Goal: Information Seeking & Learning: Check status

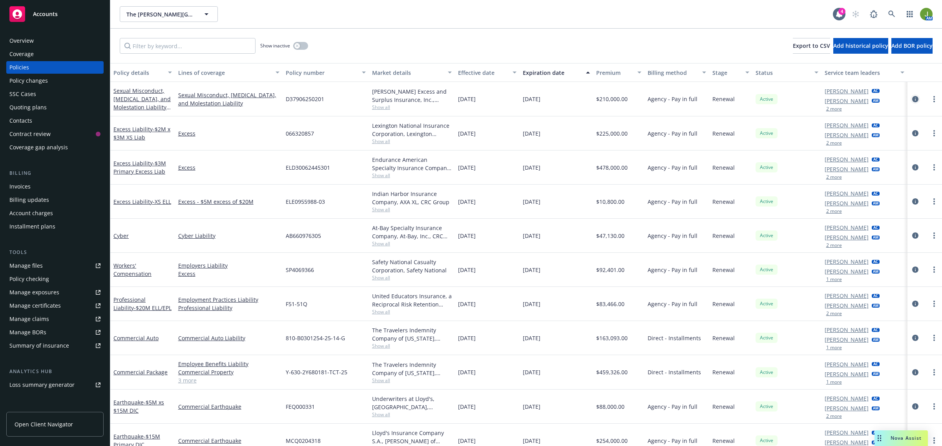
click at [912, 98] on icon "circleInformation" at bounding box center [915, 99] width 6 height 6
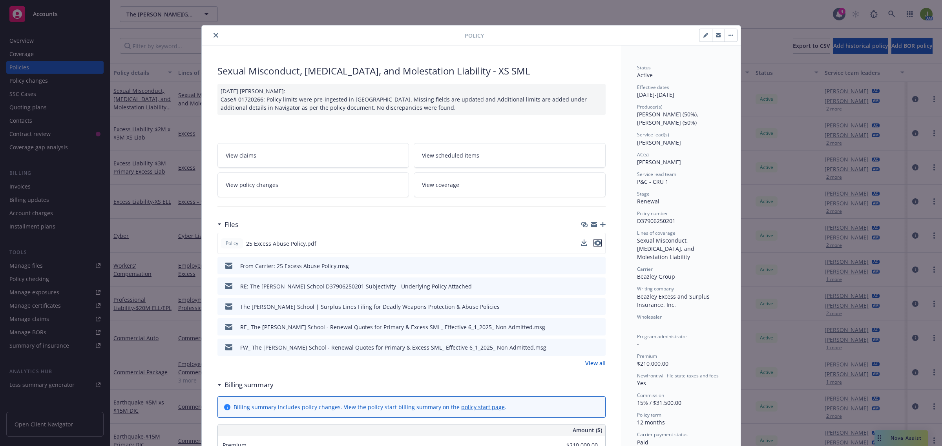
click at [595, 243] on icon "preview file" at bounding box center [597, 243] width 7 height 5
click at [213, 34] on icon "close" at bounding box center [215, 35] width 5 height 5
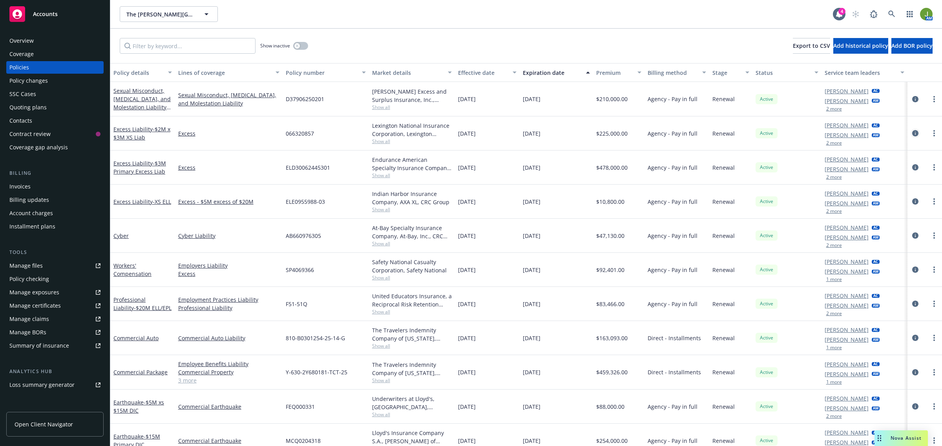
click at [912, 132] on icon "circleInformation" at bounding box center [915, 133] width 6 height 6
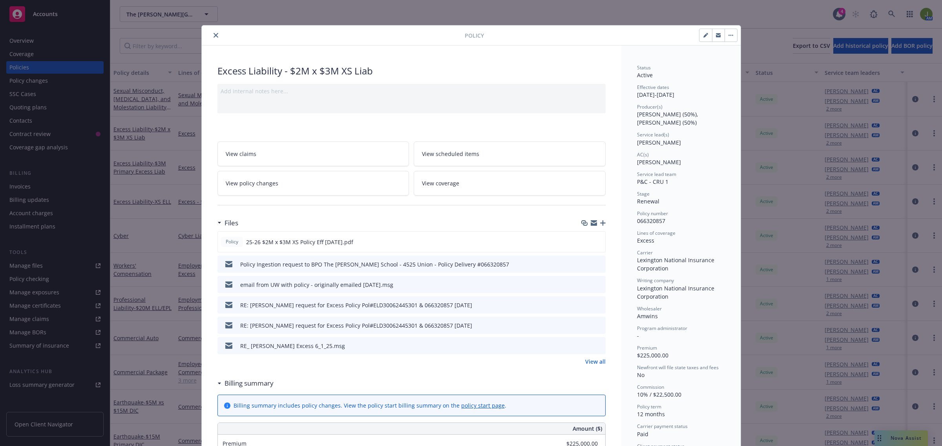
click at [213, 36] on icon "close" at bounding box center [215, 35] width 5 height 5
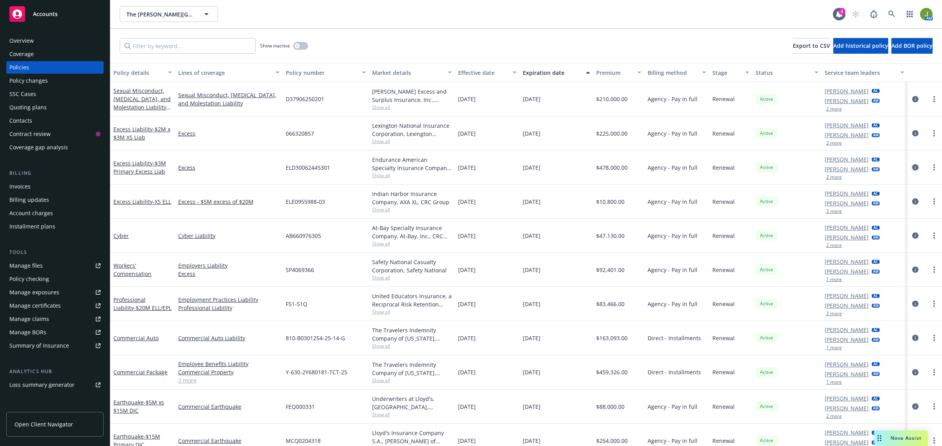
click at [912, 168] on icon "circleInformation" at bounding box center [915, 167] width 6 height 6
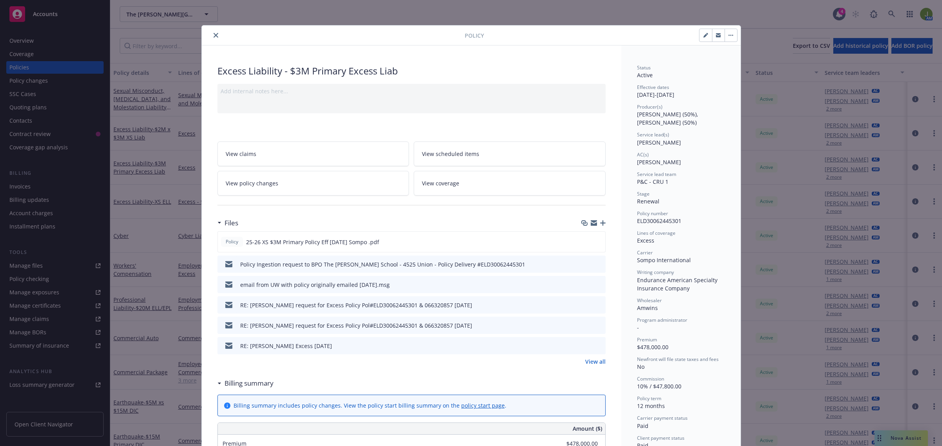
click at [213, 34] on icon "close" at bounding box center [215, 35] width 5 height 5
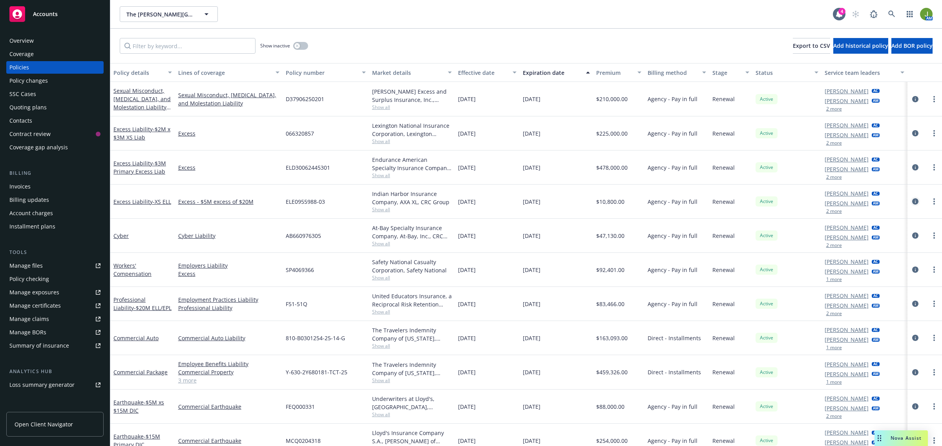
click at [912, 201] on icon "circleInformation" at bounding box center [915, 202] width 6 height 6
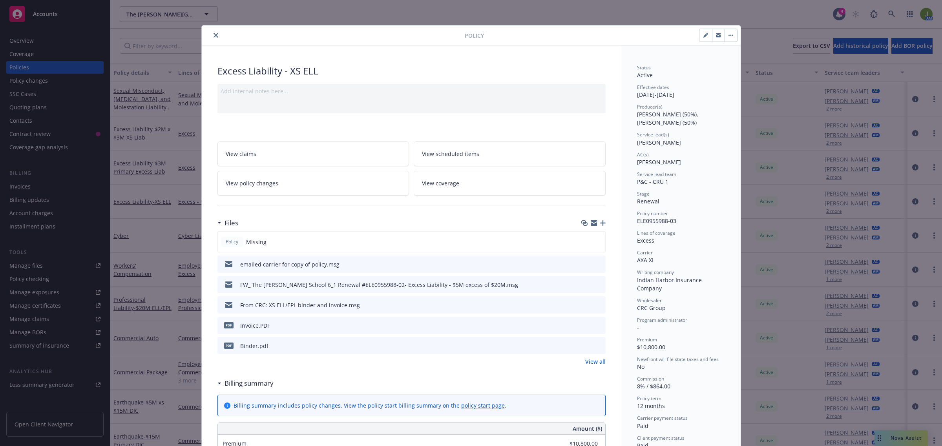
click at [594, 265] on icon "preview file" at bounding box center [597, 263] width 7 height 5
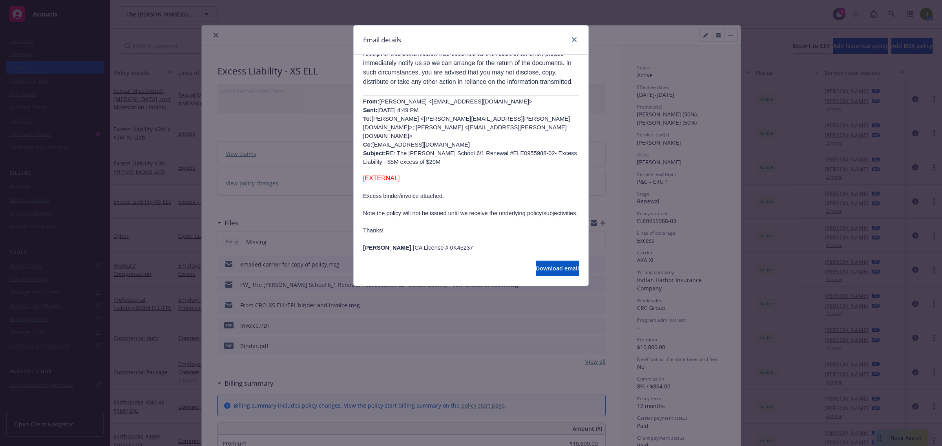
scroll to position [343, 0]
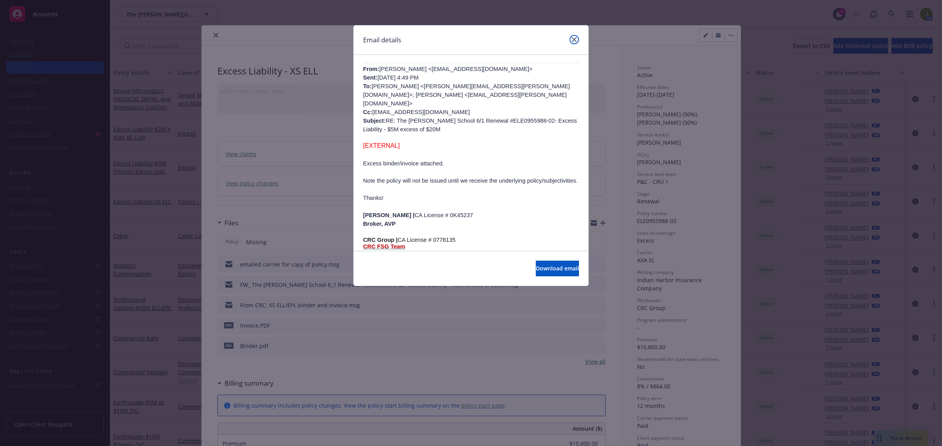
click at [575, 38] on icon "close" at bounding box center [574, 39] width 5 height 5
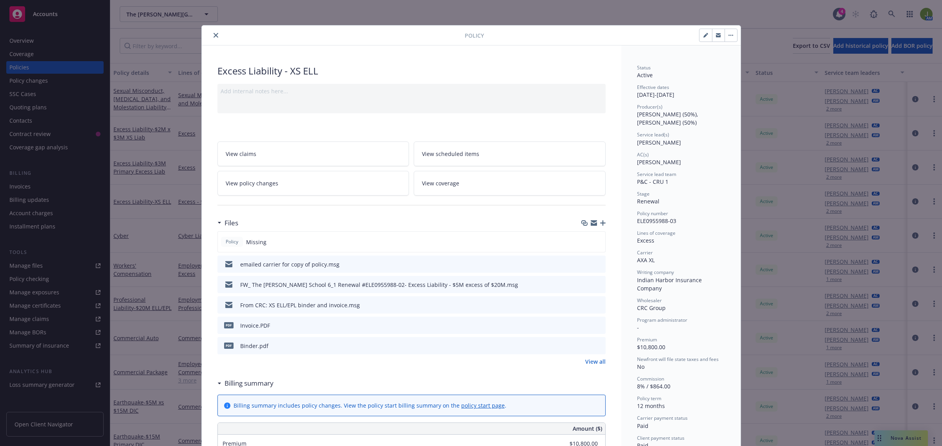
click at [594, 324] on icon "preview file" at bounding box center [597, 324] width 7 height 5
click at [206, 38] on div at bounding box center [335, 35] width 260 height 9
click at [213, 36] on icon "close" at bounding box center [215, 35] width 5 height 5
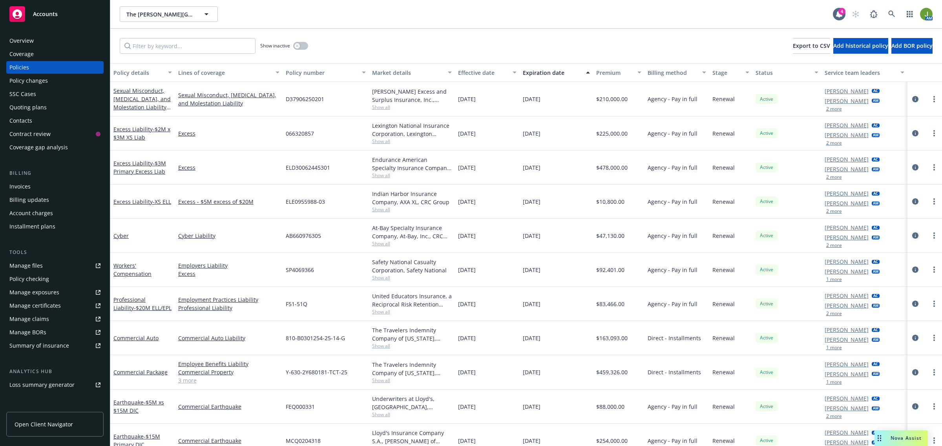
click at [912, 235] on icon "circleInformation" at bounding box center [915, 236] width 6 height 6
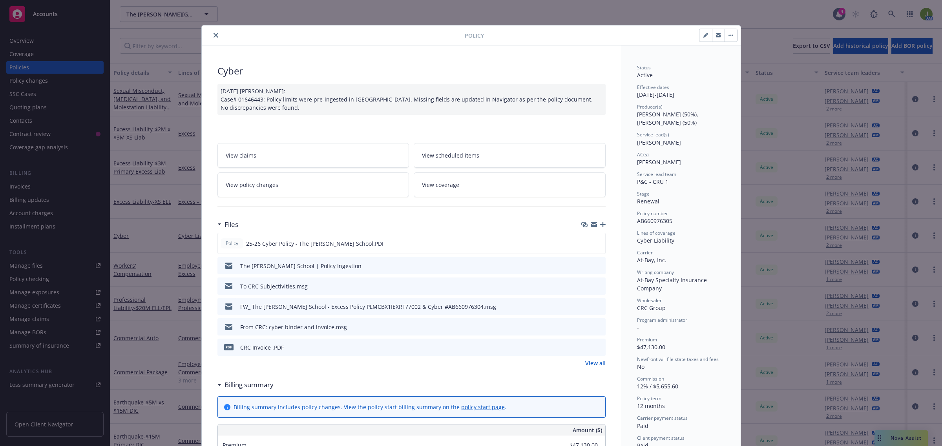
click at [211, 37] on button "close" at bounding box center [215, 35] width 9 height 9
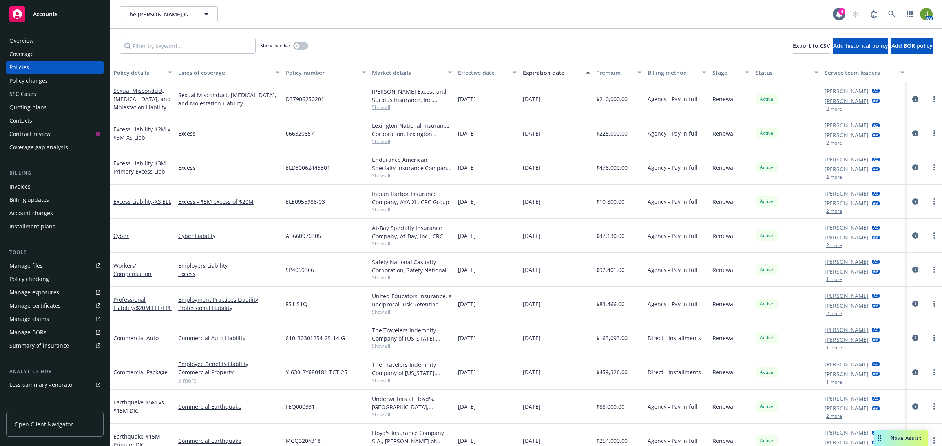
click at [912, 270] on icon "circleInformation" at bounding box center [915, 270] width 6 height 6
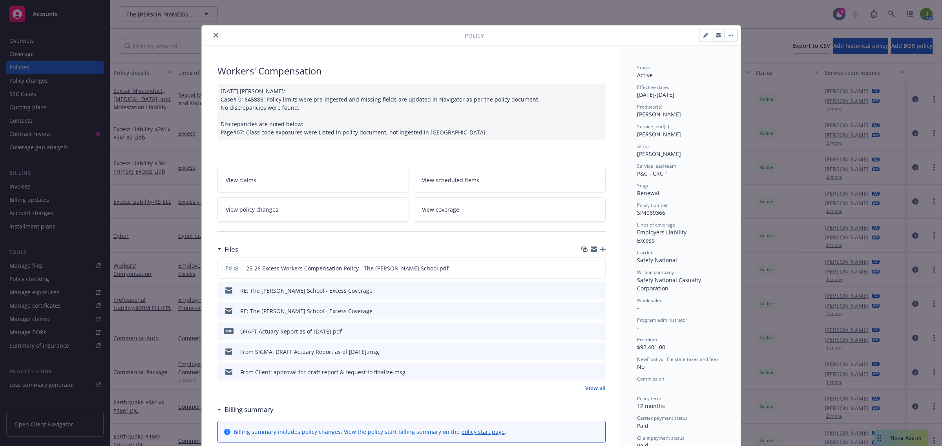
click at [213, 33] on icon "close" at bounding box center [215, 35] width 5 height 5
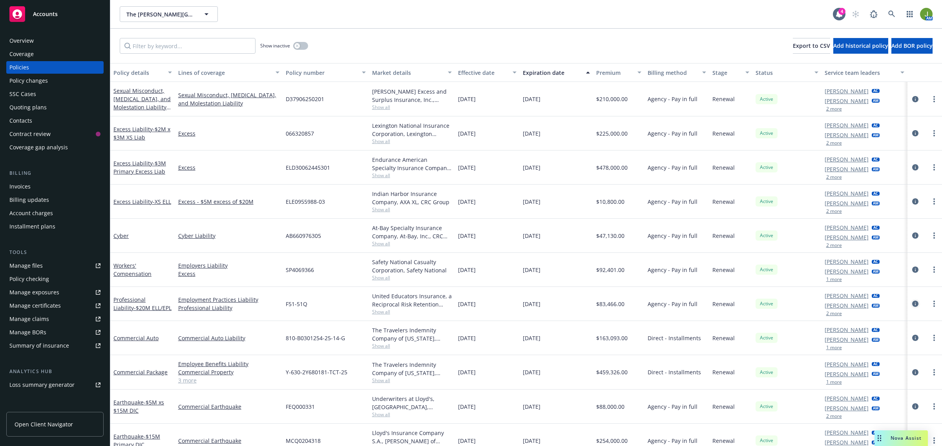
click at [912, 304] on icon "circleInformation" at bounding box center [915, 304] width 6 height 6
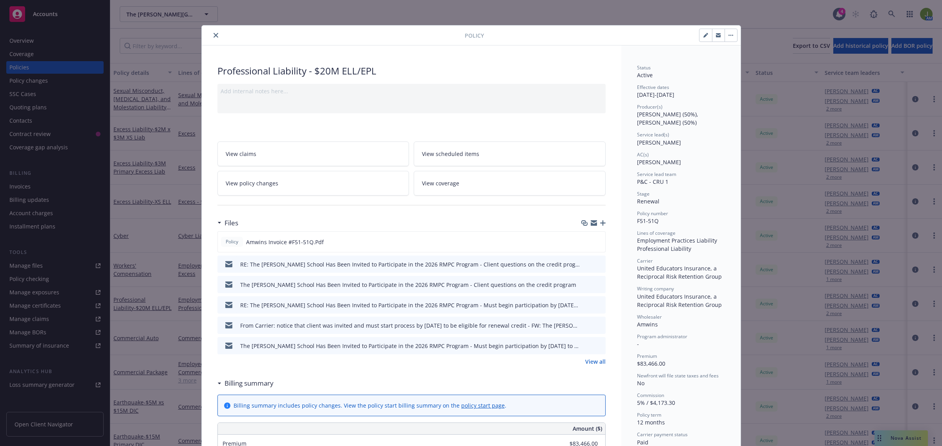
click at [213, 37] on icon "close" at bounding box center [215, 35] width 5 height 5
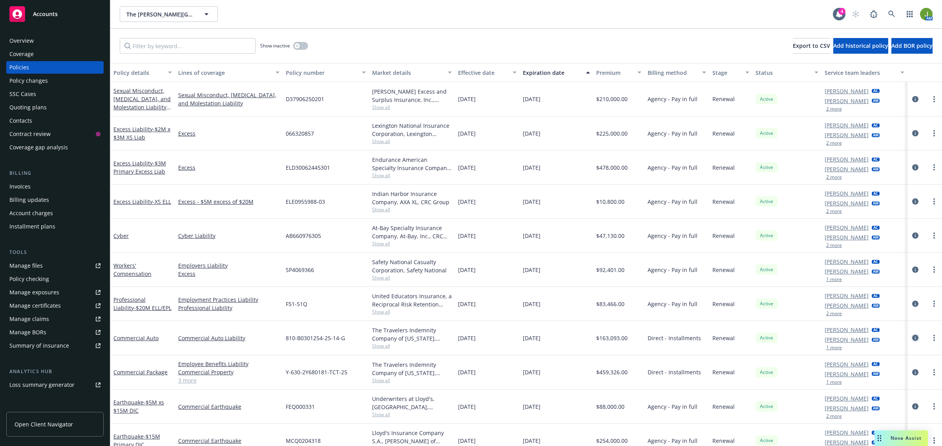
click at [912, 341] on icon "circleInformation" at bounding box center [915, 338] width 6 height 6
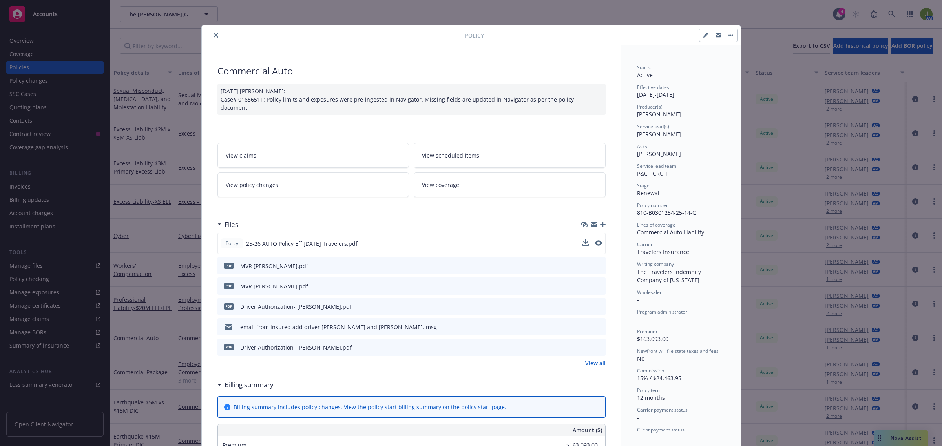
click at [595, 244] on button at bounding box center [598, 244] width 7 height 8
click at [595, 244] on icon "preview file" at bounding box center [597, 243] width 7 height 5
click at [311, 178] on link "View policy changes" at bounding box center [313, 185] width 192 height 25
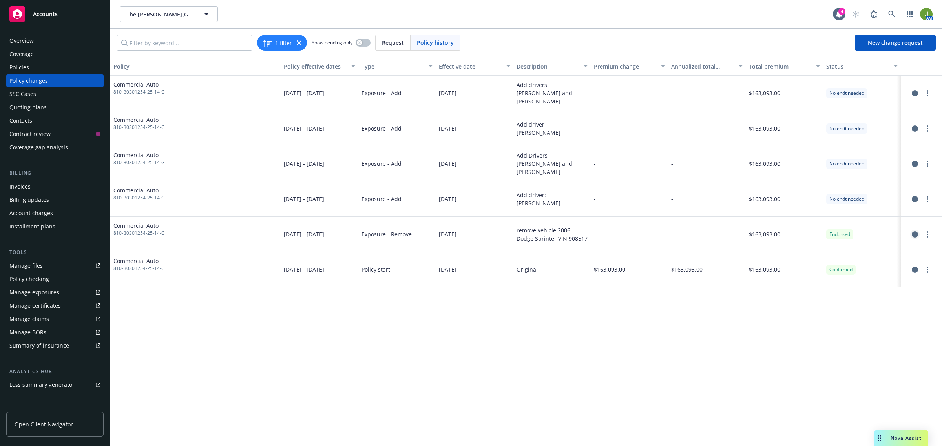
click at [913, 233] on icon "circleInformation" at bounding box center [914, 234] width 6 height 6
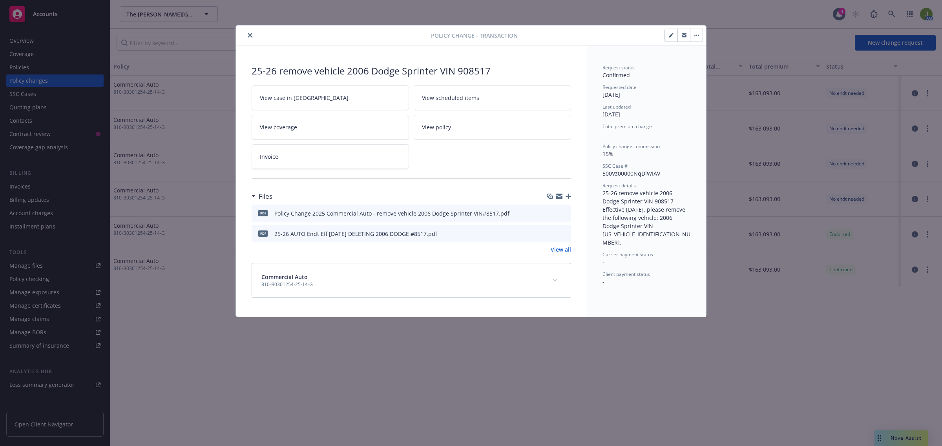
click at [565, 212] on icon "preview file" at bounding box center [563, 212] width 7 height 5
click at [250, 34] on icon "close" at bounding box center [250, 35] width 5 height 5
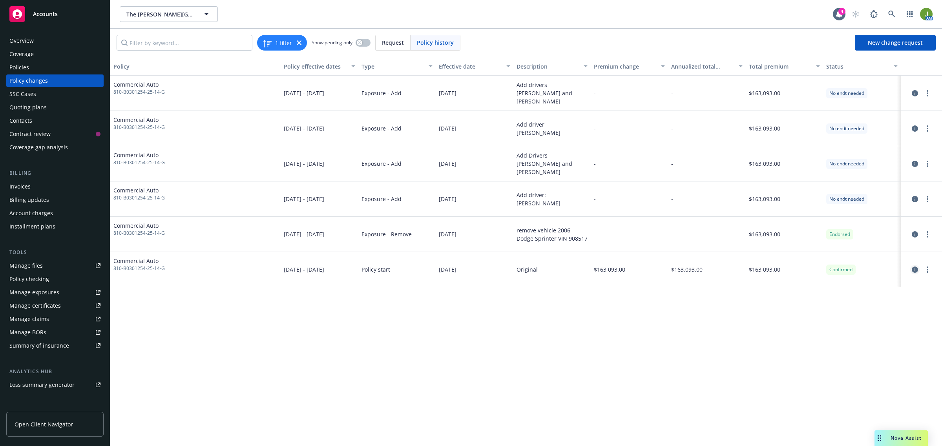
click at [916, 270] on icon "circleInformation" at bounding box center [914, 270] width 6 height 6
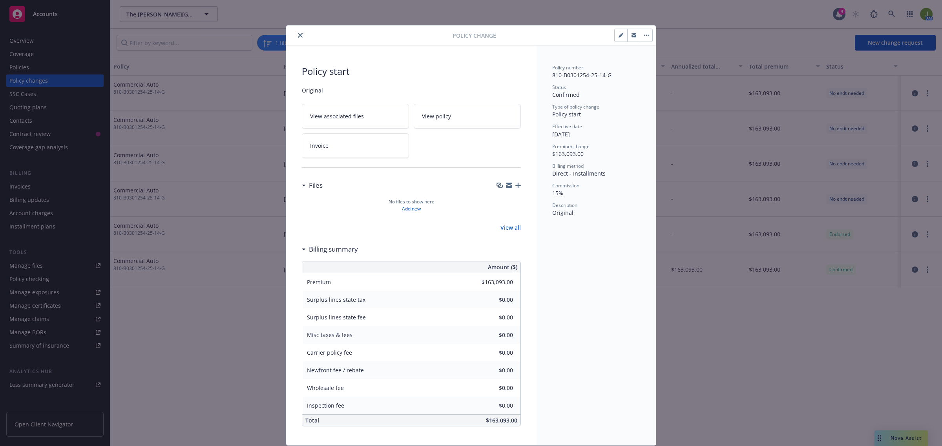
click at [438, 115] on span "View policy" at bounding box center [436, 116] width 29 height 8
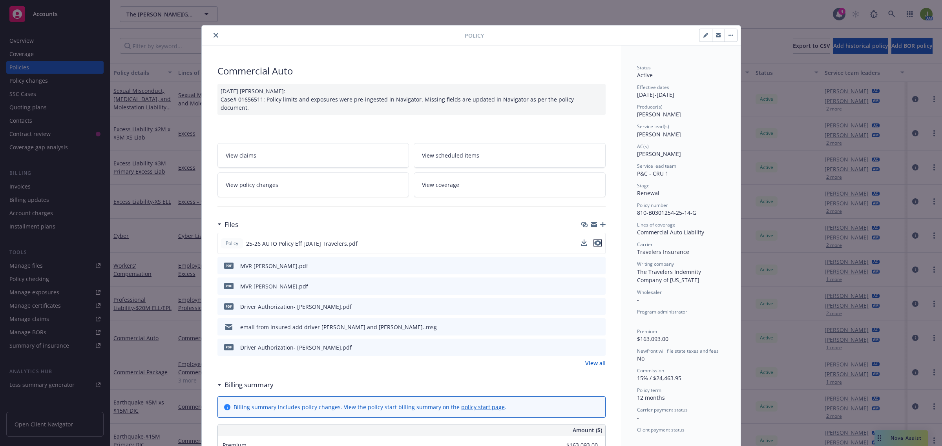
click at [595, 241] on icon "preview file" at bounding box center [597, 243] width 7 height 5
click at [213, 34] on icon "close" at bounding box center [215, 35] width 5 height 5
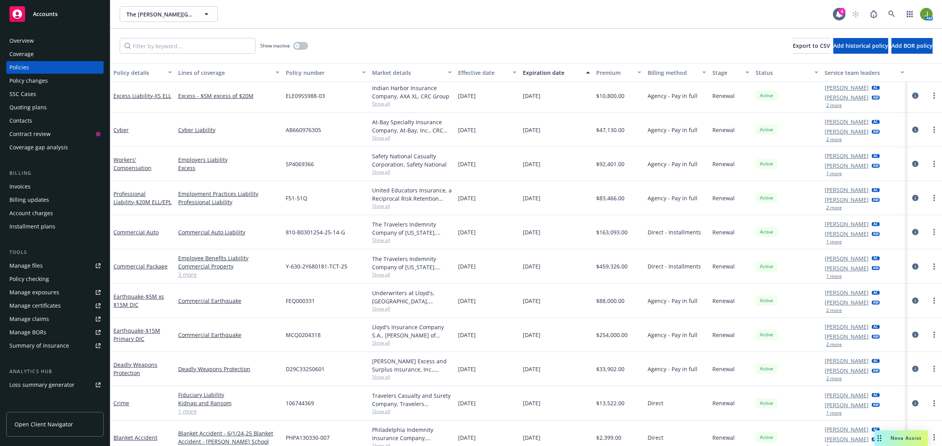
scroll to position [140, 0]
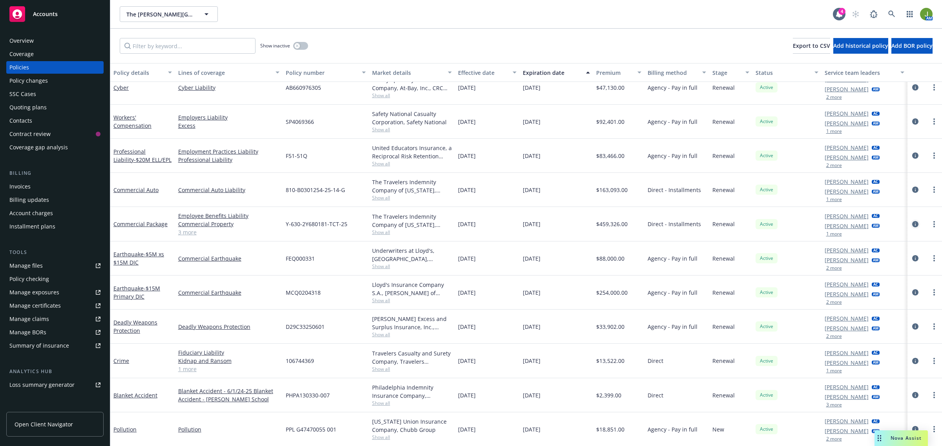
click at [912, 221] on icon "circleInformation" at bounding box center [915, 224] width 6 height 6
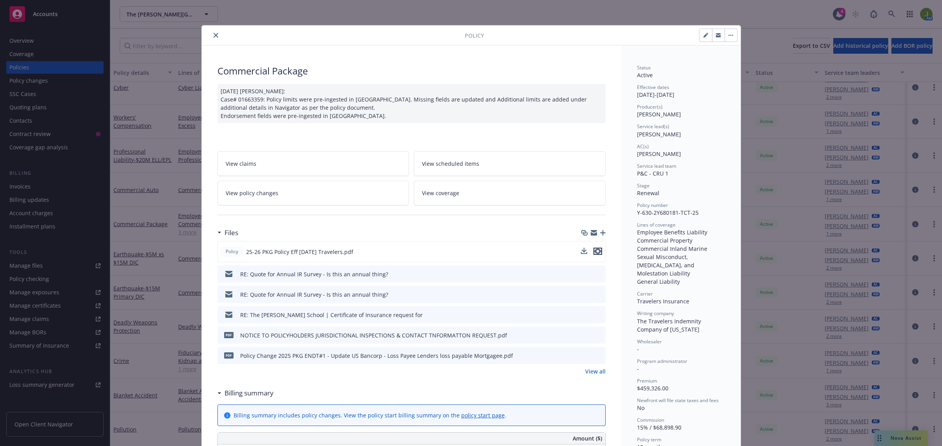
click at [594, 253] on icon "preview file" at bounding box center [597, 251] width 7 height 5
click at [289, 195] on link "View policy changes" at bounding box center [313, 193] width 192 height 25
